Goal: Communication & Community: Ask a question

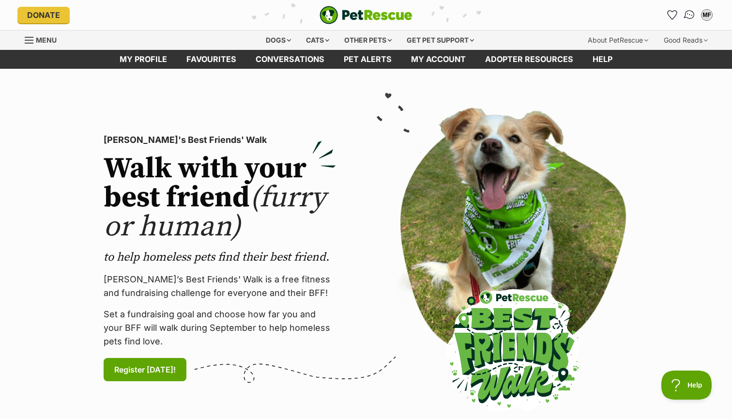
click at [692, 9] on link "Conversations" at bounding box center [689, 15] width 20 height 20
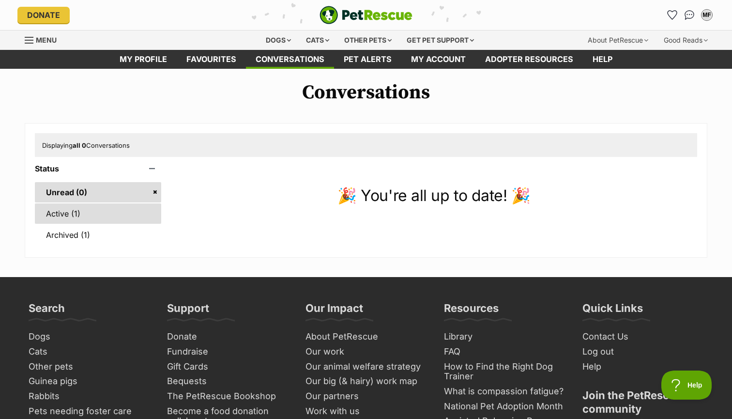
click at [102, 216] on link "Active (1)" at bounding box center [98, 213] width 126 height 20
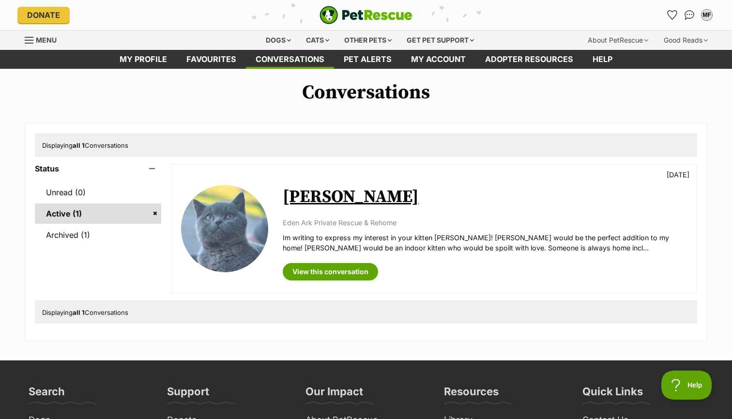
click at [304, 205] on link "[PERSON_NAME]" at bounding box center [351, 197] width 136 height 22
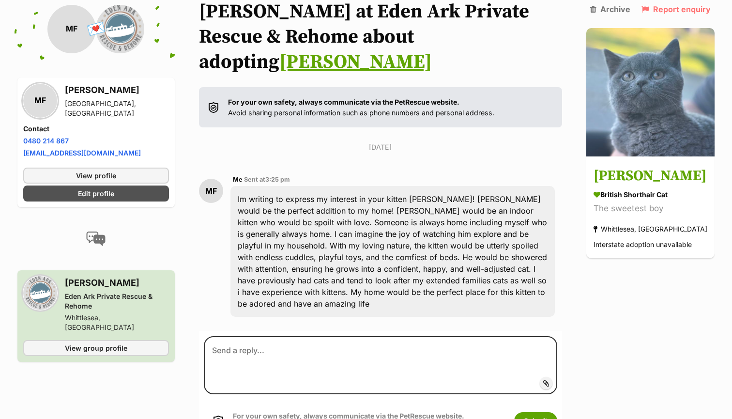
scroll to position [111, 0]
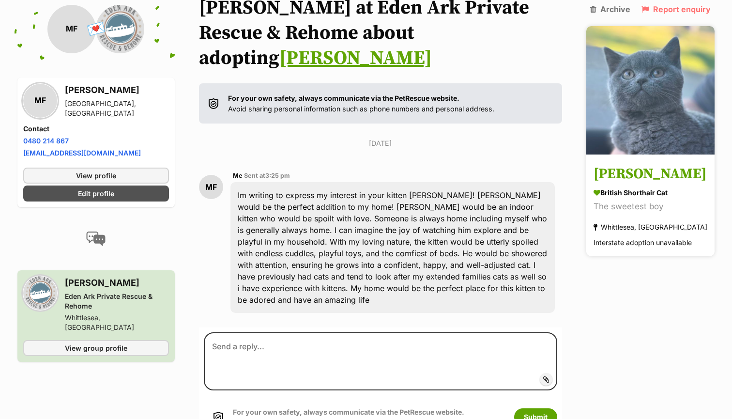
click at [623, 157] on link "Taylor British Shorthair Cat The sweetest boy Whittlesea, VIC Interstate adopti…" at bounding box center [650, 206] width 128 height 100
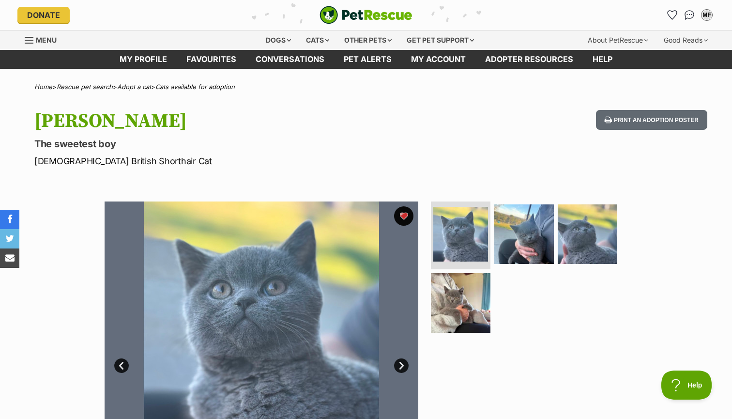
drag, startPoint x: 654, startPoint y: 95, endPoint x: 481, endPoint y: 145, distance: 179.9
click at [481, 145] on div "[PERSON_NAME] The sweetest boy [DEMOGRAPHIC_DATA] British Shorthair Cat Print a…" at bounding box center [365, 139] width 711 height 58
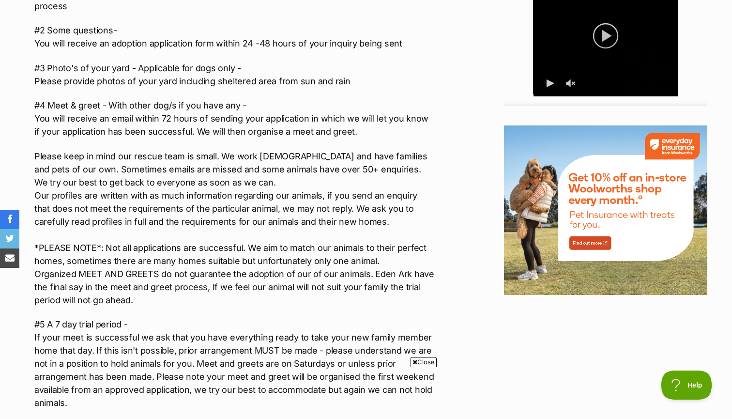
scroll to position [1054, 0]
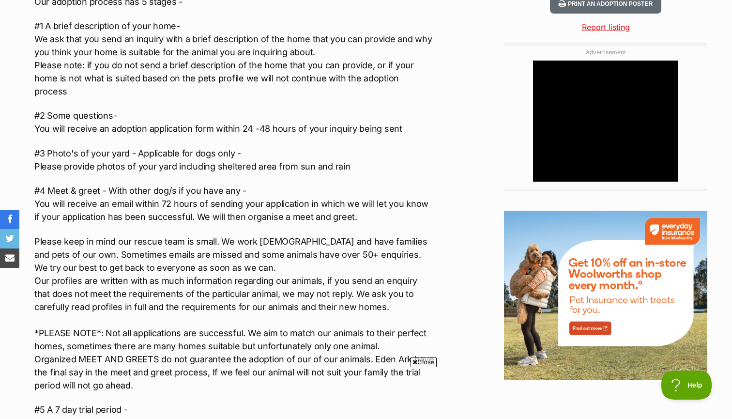
click at [183, 195] on p "#4 Meet & greet - With other dog/s if you have any - You will receive an email …" at bounding box center [234, 203] width 400 height 39
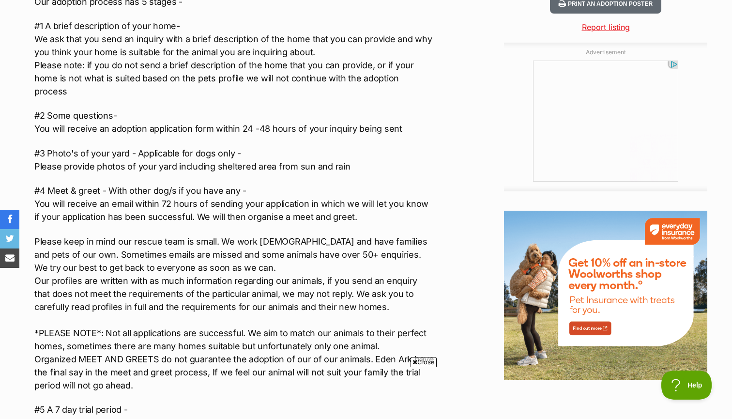
scroll to position [0, 0]
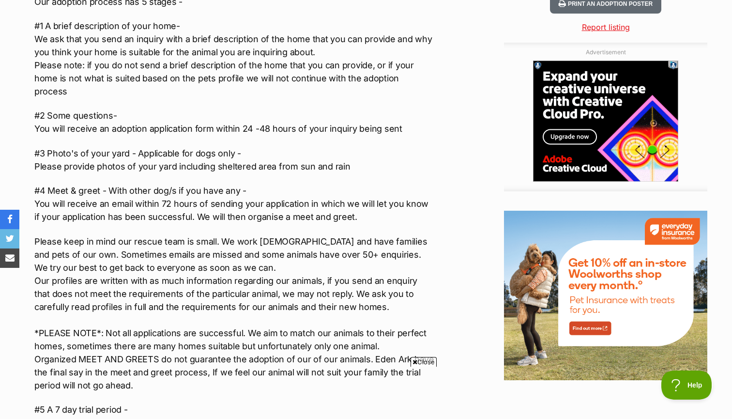
click at [227, 191] on p "#4 Meet & greet - With other dog/s if you have any - You will receive an email …" at bounding box center [234, 203] width 400 height 39
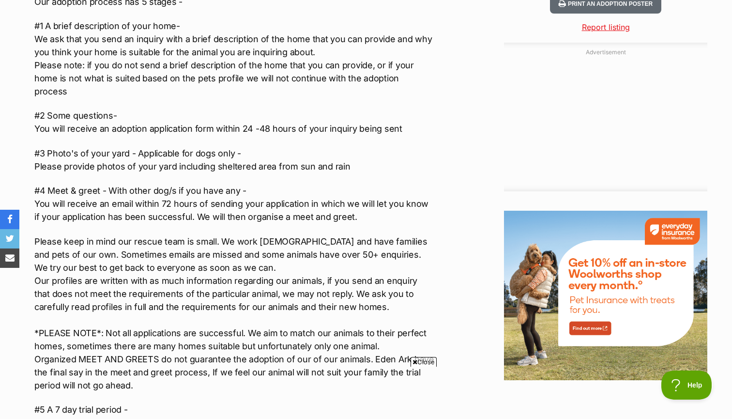
drag, startPoint x: 371, startPoint y: 10, endPoint x: 328, endPoint y: 128, distance: 125.4
click at [328, 128] on div "Our adoption process has 5 stages - #1 A brief description of your home- We ask…" at bounding box center [234, 276] width 400 height 563
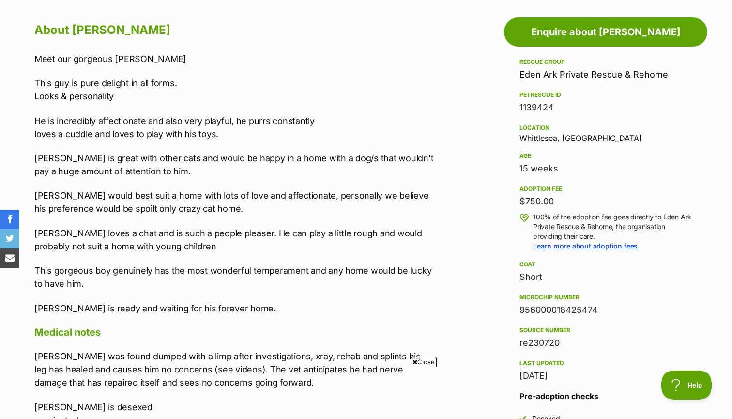
scroll to position [524, 0]
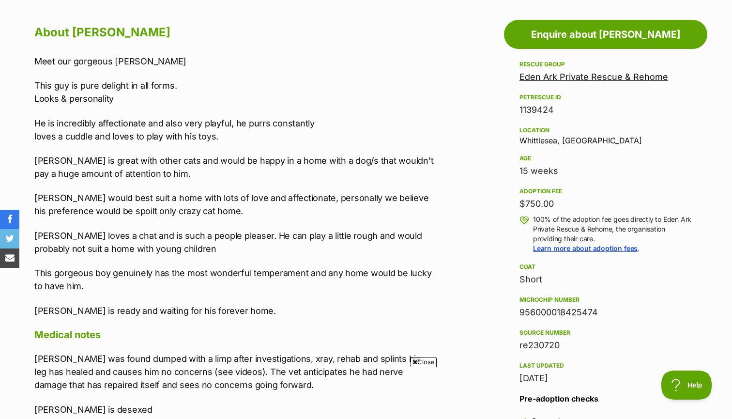
drag, startPoint x: 363, startPoint y: 37, endPoint x: 339, endPoint y: 29, distance: 25.6
click at [339, 29] on h2 "About [PERSON_NAME]" at bounding box center [234, 32] width 400 height 21
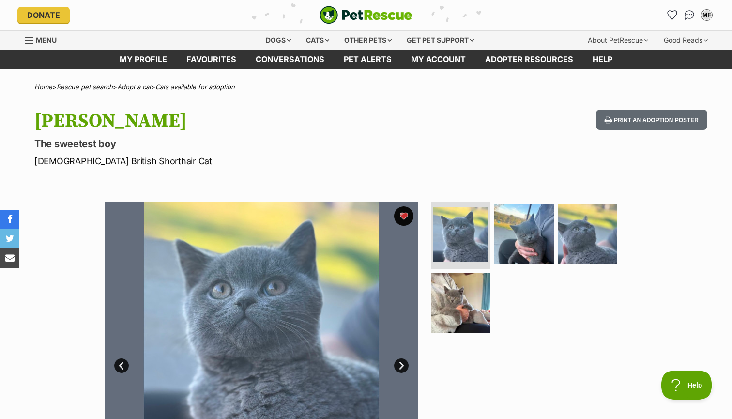
scroll to position [0, 0]
